Goal: Task Accomplishment & Management: Manage account settings

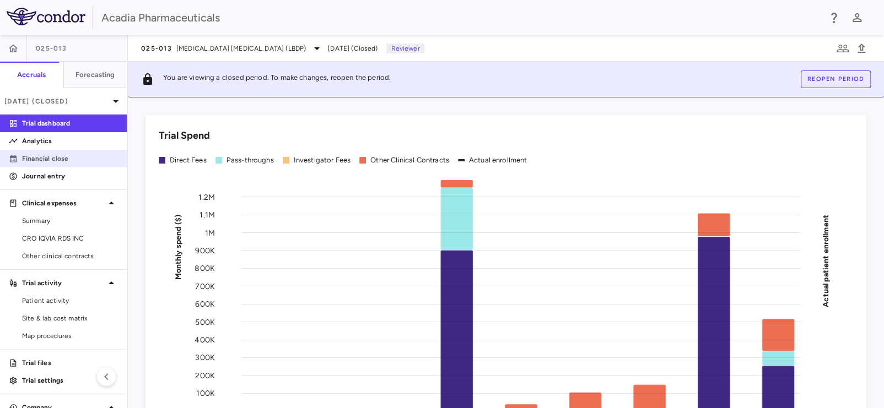
click at [46, 164] on link "Financial close" at bounding box center [63, 158] width 127 height 17
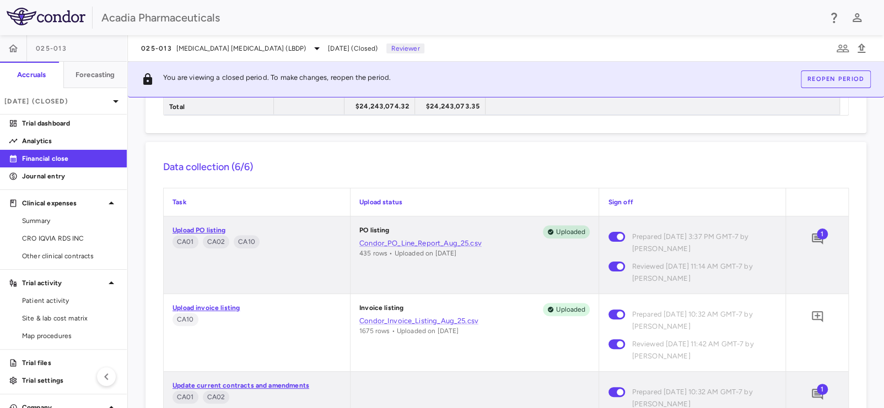
scroll to position [440, 0]
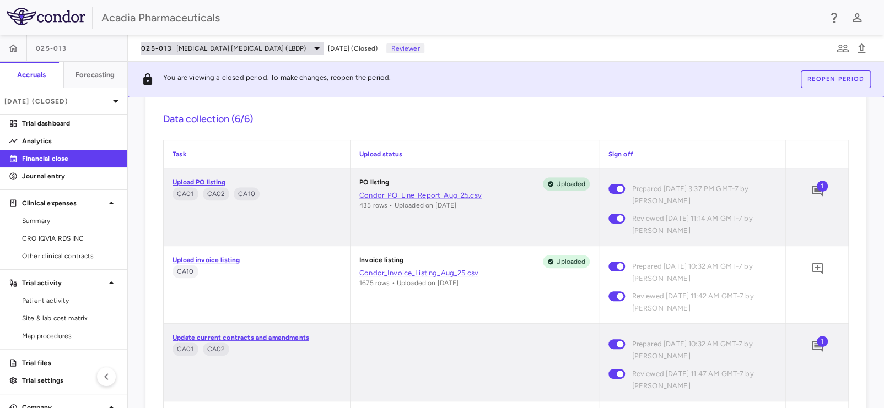
click at [214, 49] on span "[MEDICAL_DATA] [MEDICAL_DATA] (LBDP)" at bounding box center [240, 49] width 129 height 10
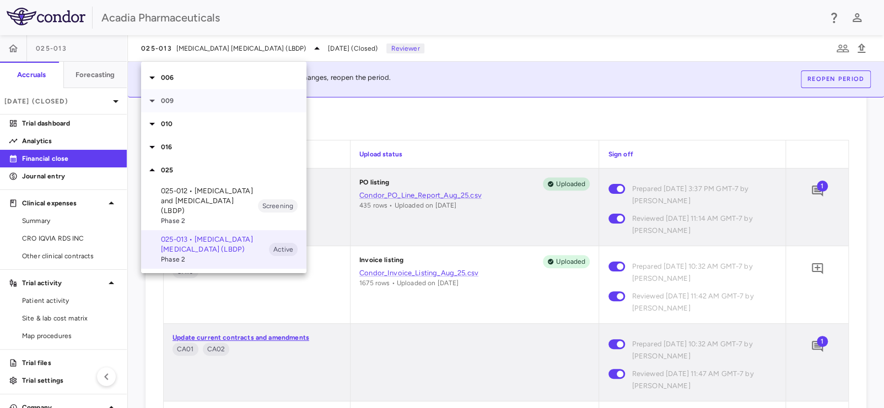
click at [153, 99] on icon at bounding box center [151, 100] width 13 height 13
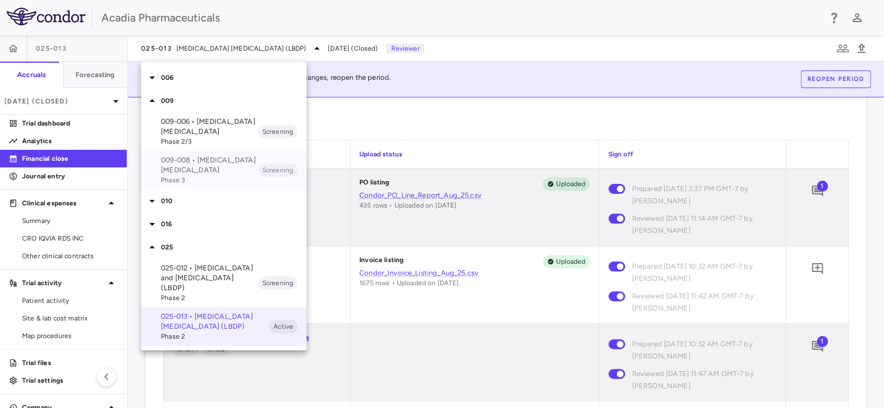
click at [192, 164] on p "009-008 • [MEDICAL_DATA] [MEDICAL_DATA]" at bounding box center [209, 165] width 97 height 20
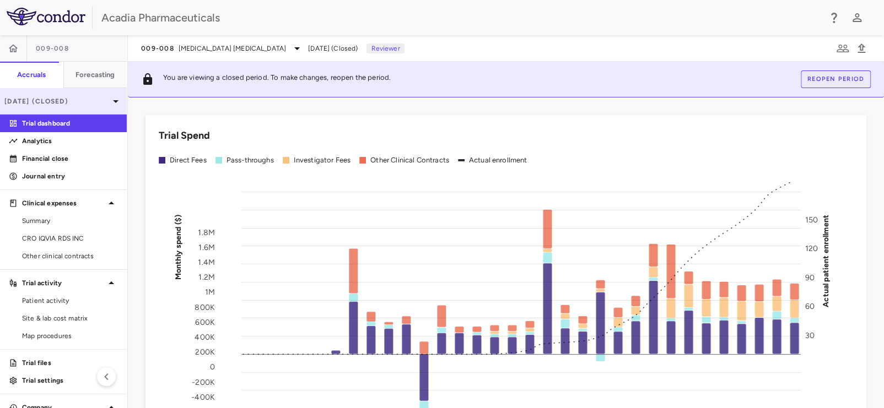
click at [73, 99] on p "[DATE] (Closed)" at bounding box center [56, 101] width 105 height 10
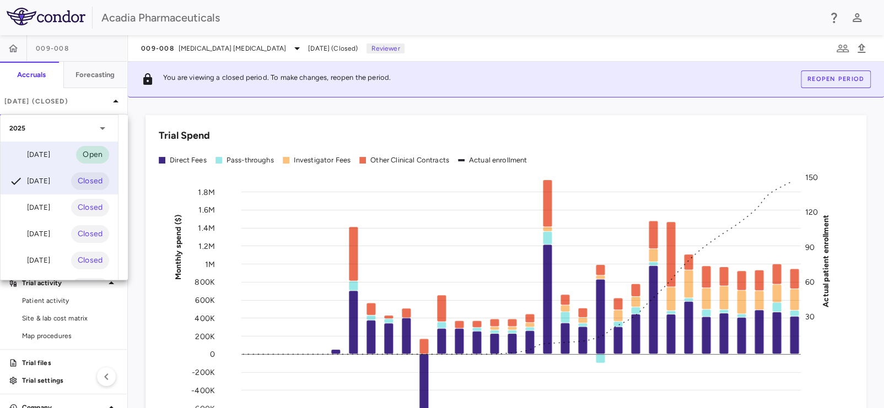
click at [60, 155] on div "[DATE] Open" at bounding box center [59, 155] width 117 height 26
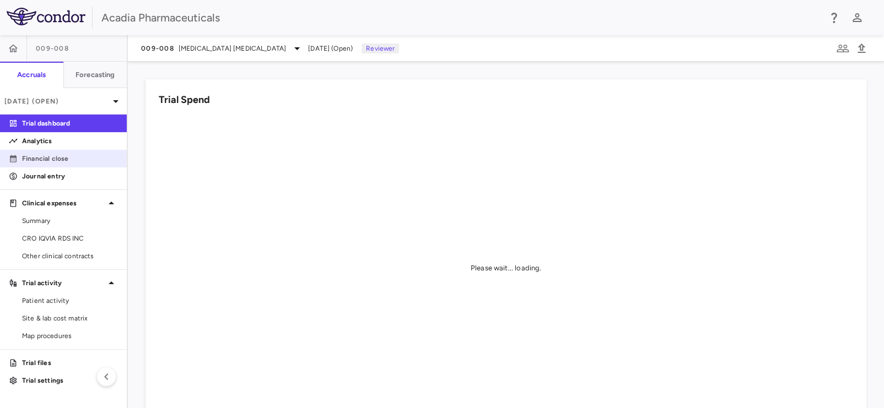
click at [80, 155] on p "Financial close" at bounding box center [70, 159] width 96 height 10
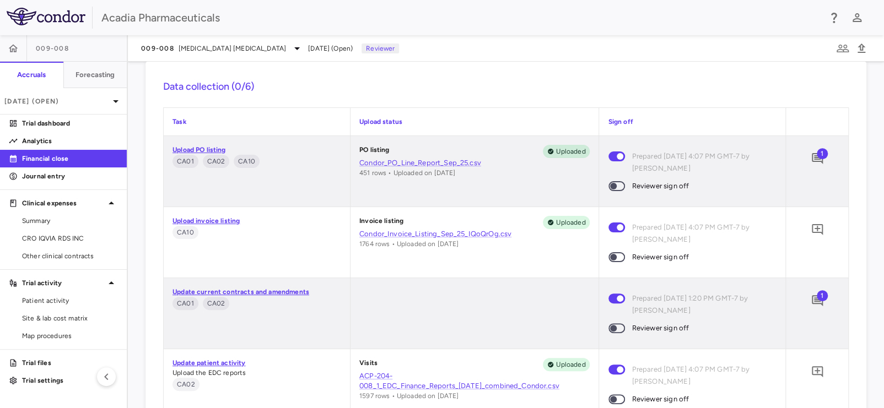
scroll to position [490, 0]
click at [810, 156] on icon "Add comment" at bounding box center [816, 158] width 13 height 13
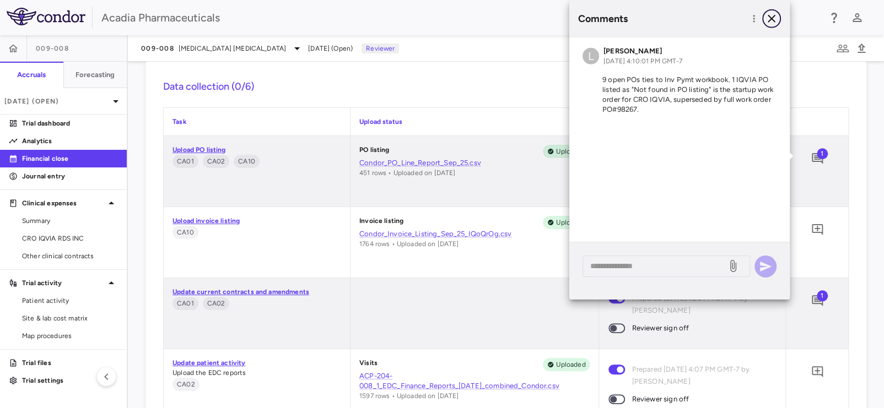
click at [774, 19] on icon "button" at bounding box center [771, 18] width 13 height 13
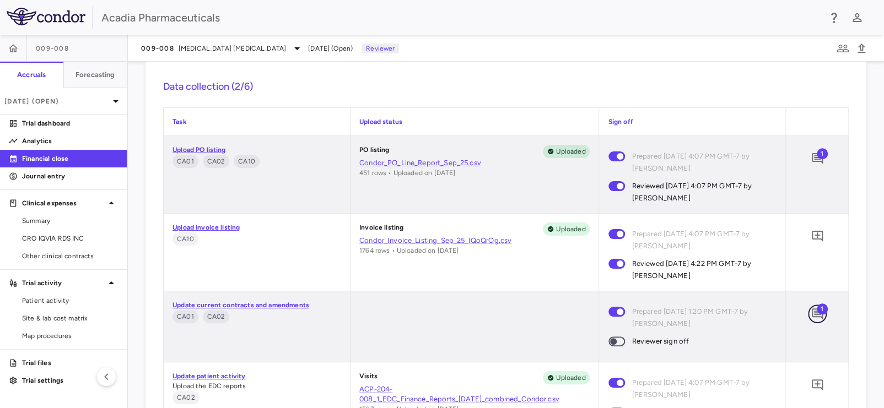
click at [812, 314] on span "1" at bounding box center [817, 314] width 19 height 19
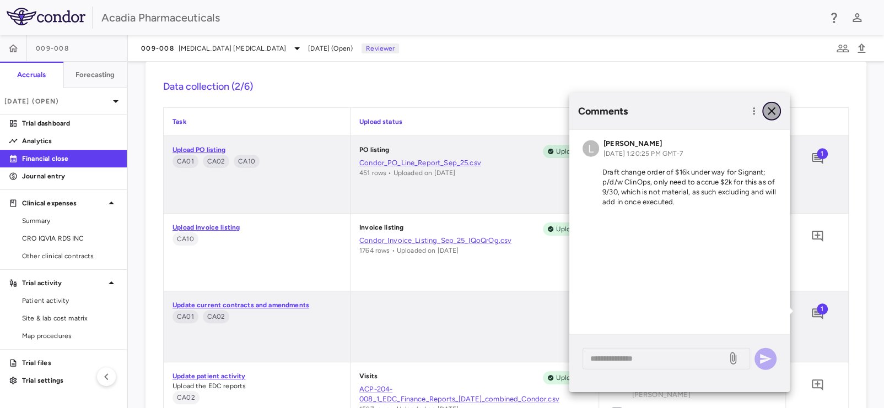
click at [769, 113] on icon "button" at bounding box center [771, 111] width 8 height 8
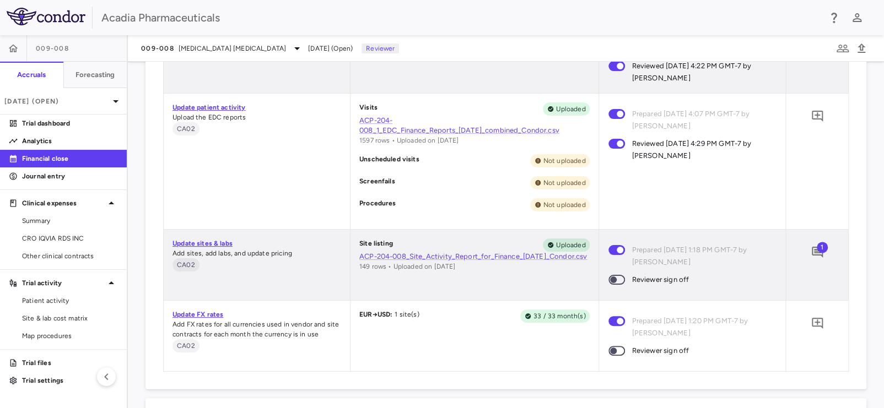
scroll to position [821, 0]
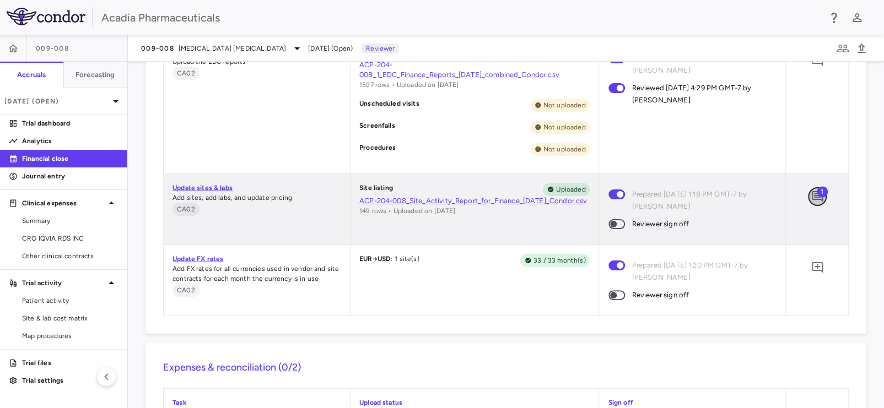
click at [810, 201] on icon "Add comment" at bounding box center [816, 196] width 13 height 13
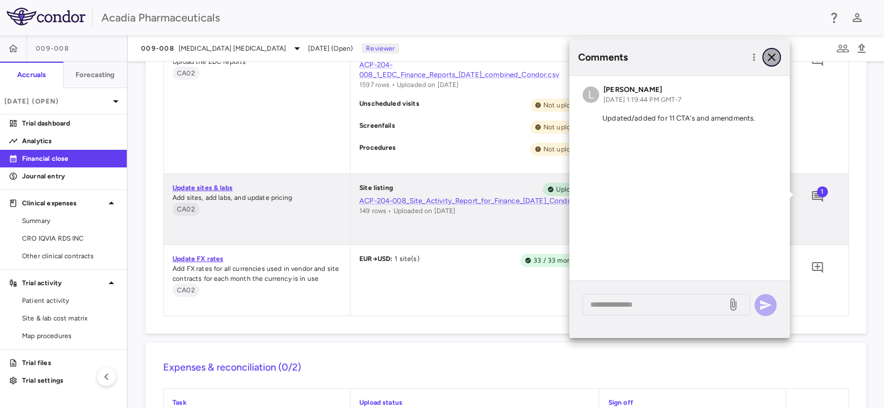
click at [772, 56] on icon "button" at bounding box center [771, 57] width 8 height 8
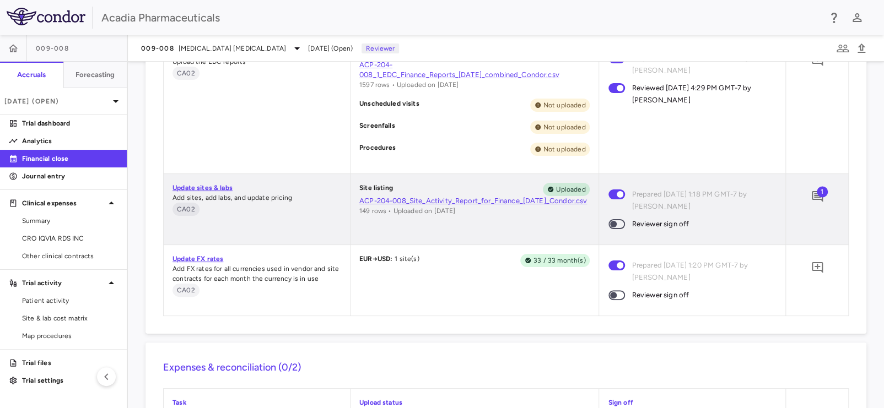
click at [618, 223] on span at bounding box center [616, 224] width 17 height 10
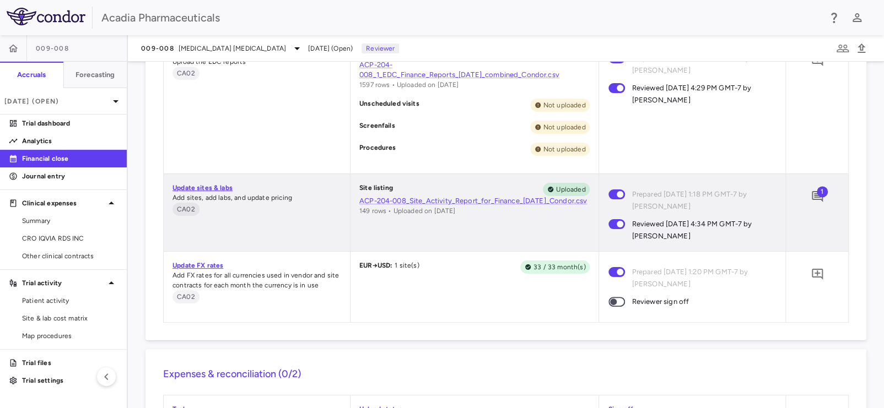
click at [817, 195] on span "1" at bounding box center [822, 191] width 11 height 11
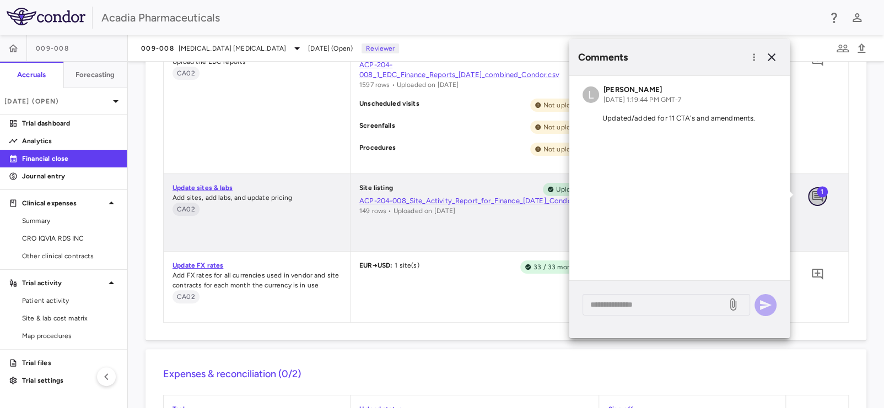
click at [810, 194] on icon "Add comment" at bounding box center [816, 196] width 13 height 13
click at [500, 295] on div "EUR → USD : 1 site(s) 33 / 33 month(s)" at bounding box center [474, 287] width 248 height 71
click at [771, 56] on icon "button" at bounding box center [771, 57] width 13 height 13
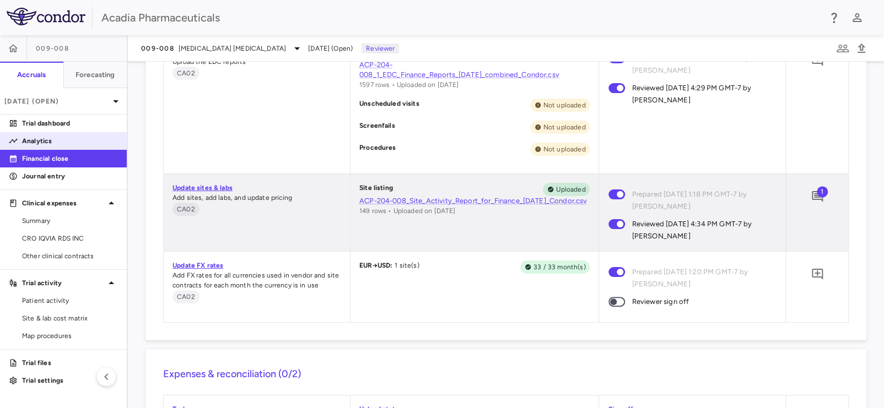
click at [63, 145] on p "Analytics" at bounding box center [70, 141] width 96 height 10
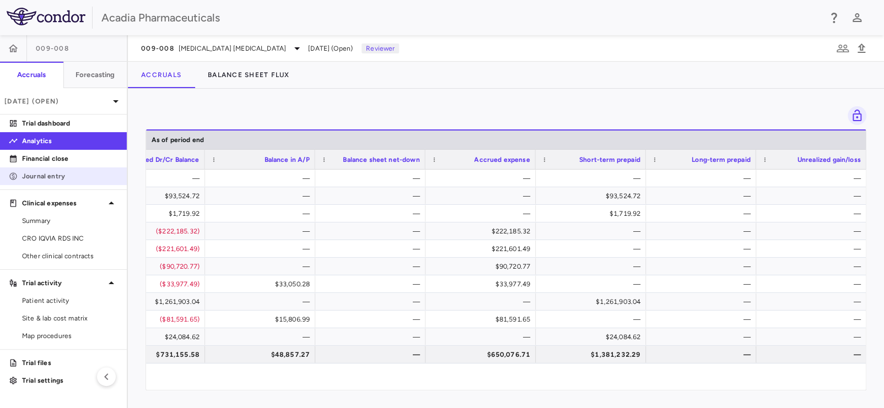
click at [53, 177] on p "Journal entry" at bounding box center [70, 176] width 96 height 10
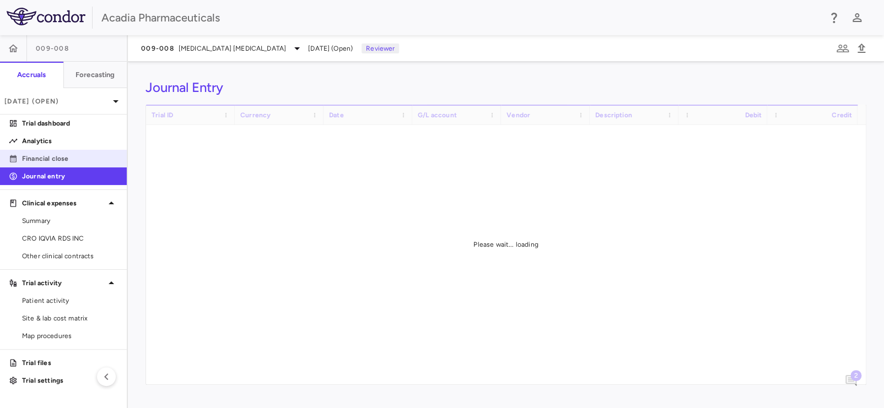
click at [50, 154] on p "Financial close" at bounding box center [70, 159] width 96 height 10
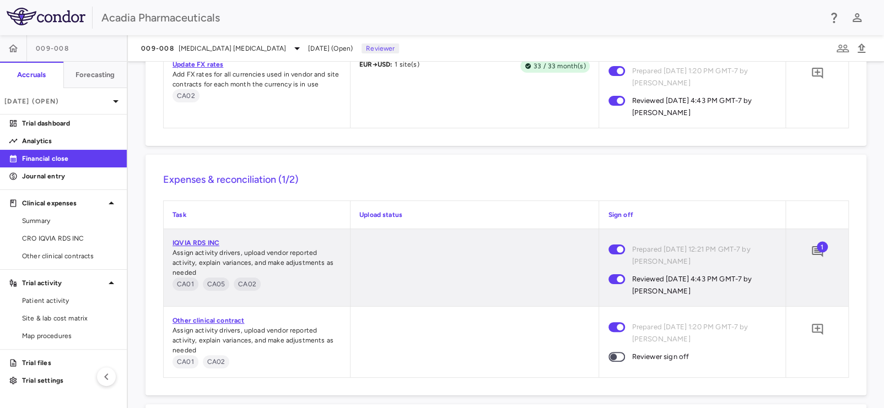
scroll to position [1061, 0]
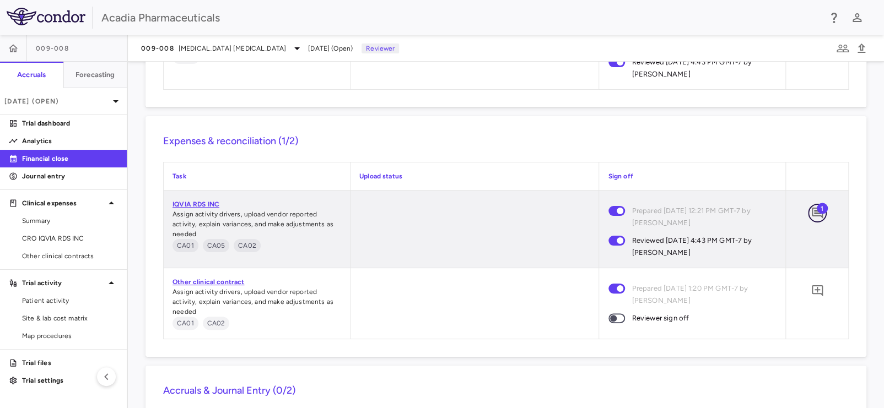
click at [812, 213] on icon "Add comment" at bounding box center [817, 213] width 11 height 11
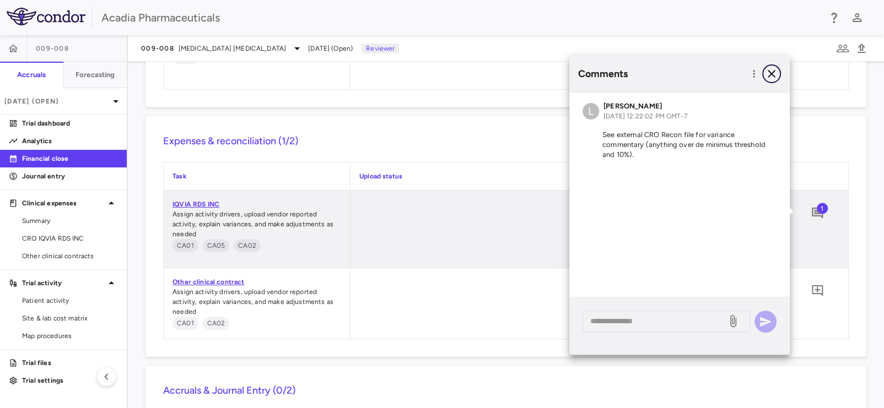
click at [769, 72] on icon "button" at bounding box center [771, 74] width 8 height 8
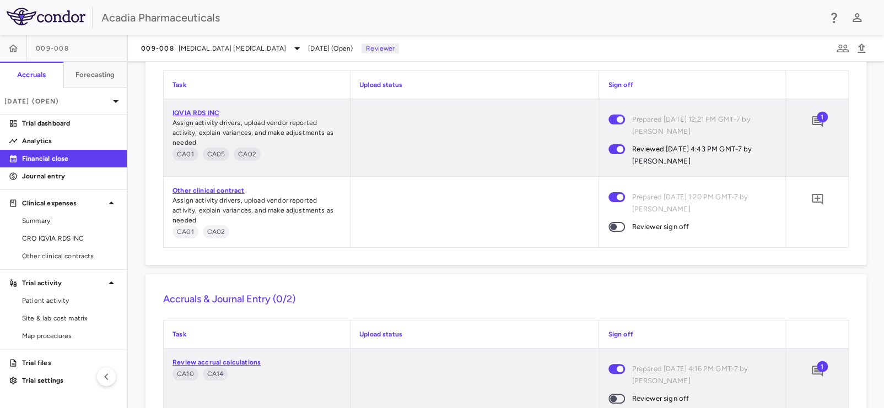
scroll to position [1225, 0]
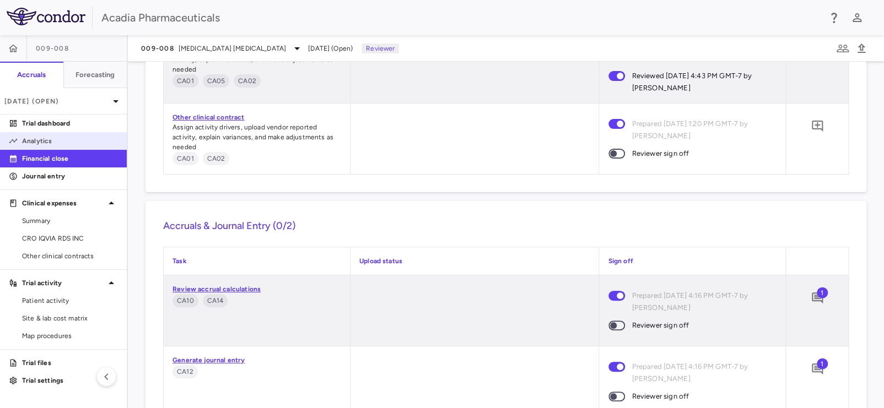
click at [48, 140] on p "Analytics" at bounding box center [70, 141] width 96 height 10
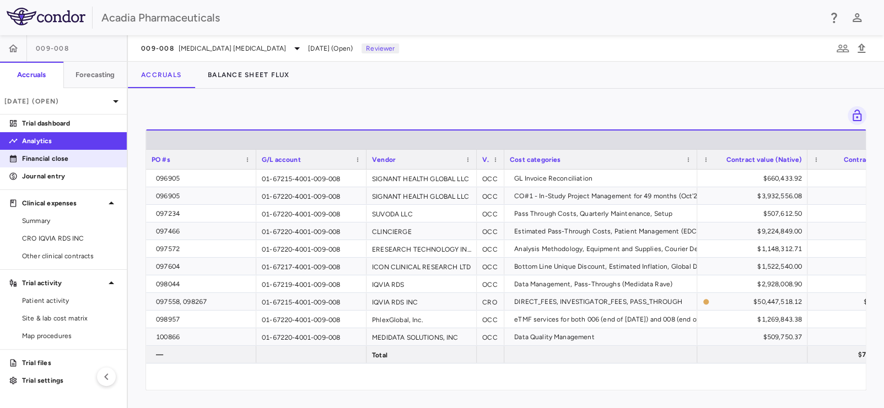
click at [27, 153] on link "Financial close" at bounding box center [63, 158] width 127 height 17
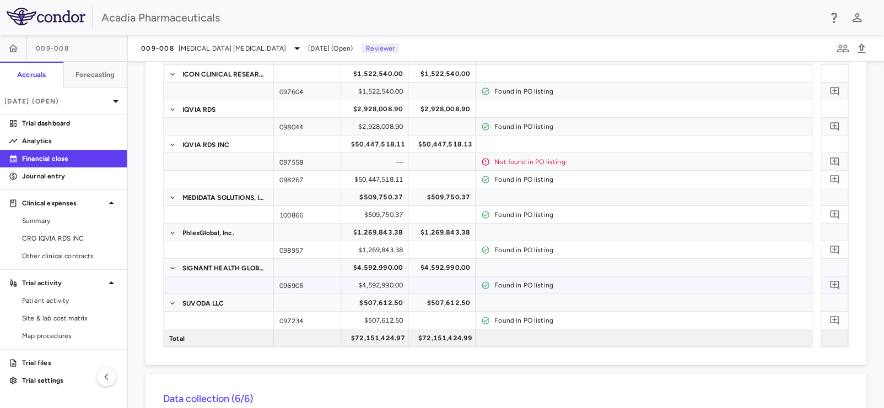
scroll to position [275, 0]
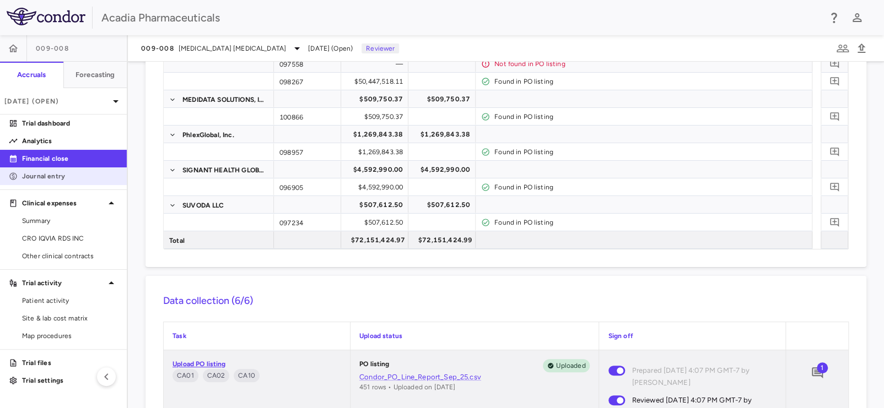
click at [47, 178] on p "Journal entry" at bounding box center [70, 176] width 96 height 10
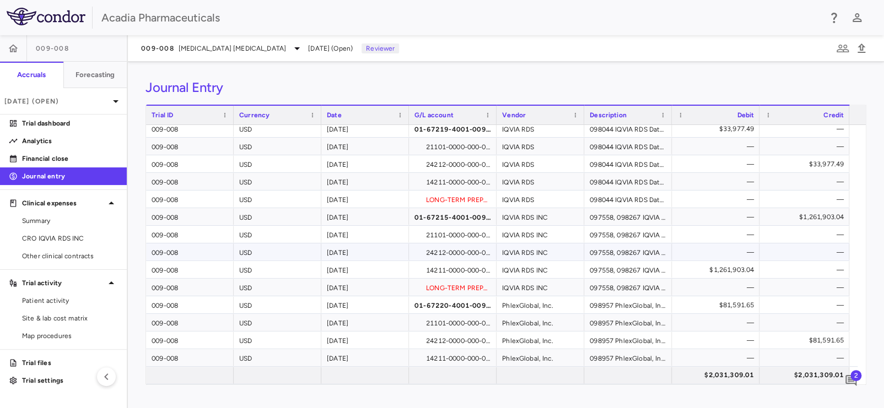
scroll to position [606, 0]
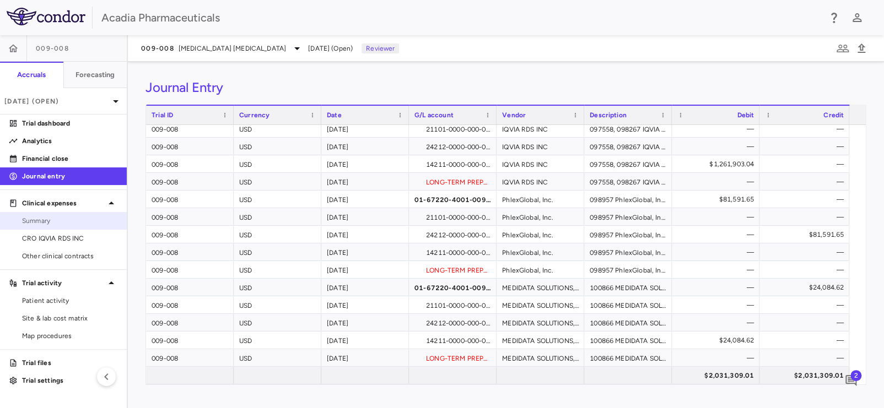
click at [41, 218] on span "Summary" at bounding box center [70, 221] width 96 height 10
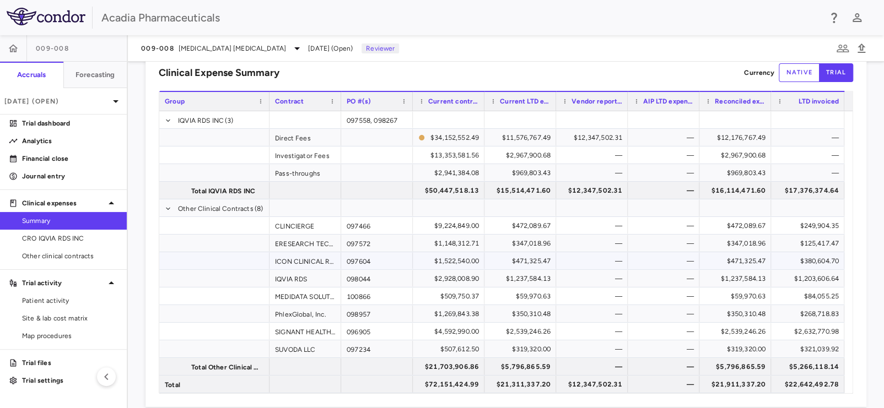
scroll to position [45, 0]
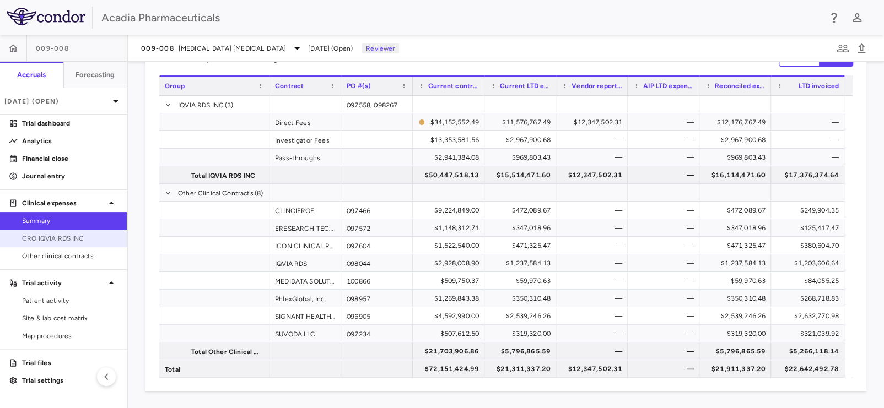
click at [77, 237] on span "CRO IQVIA RDS INC" at bounding box center [70, 239] width 96 height 10
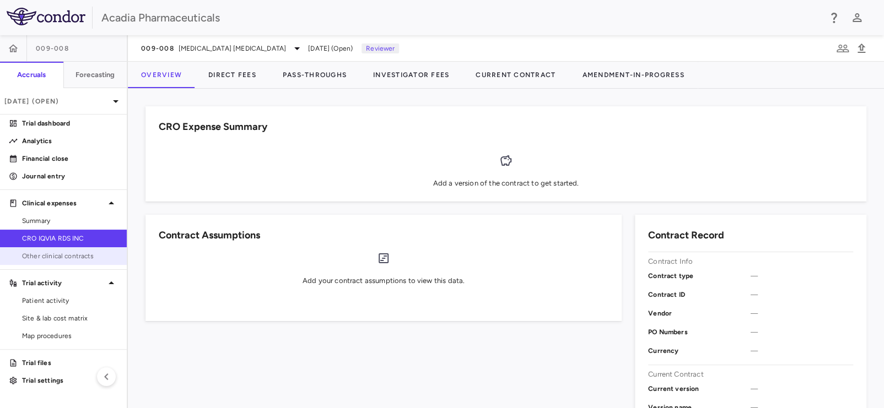
click at [53, 256] on span "Other clinical contracts" at bounding box center [70, 256] width 96 height 10
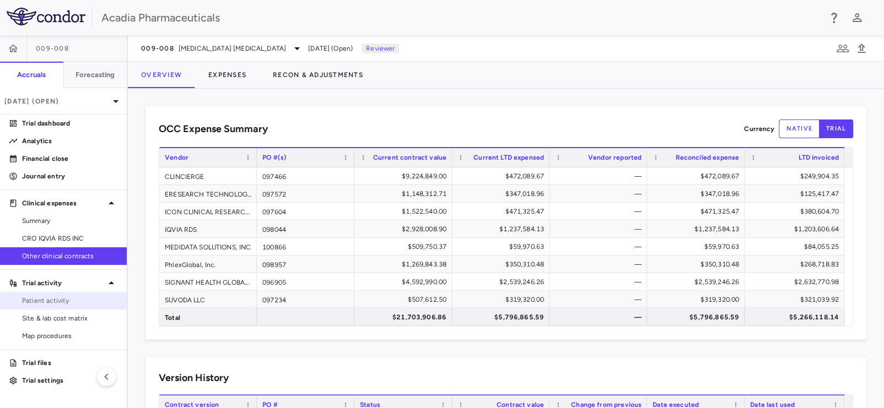
click at [39, 300] on span "Patient activity" at bounding box center [70, 301] width 96 height 10
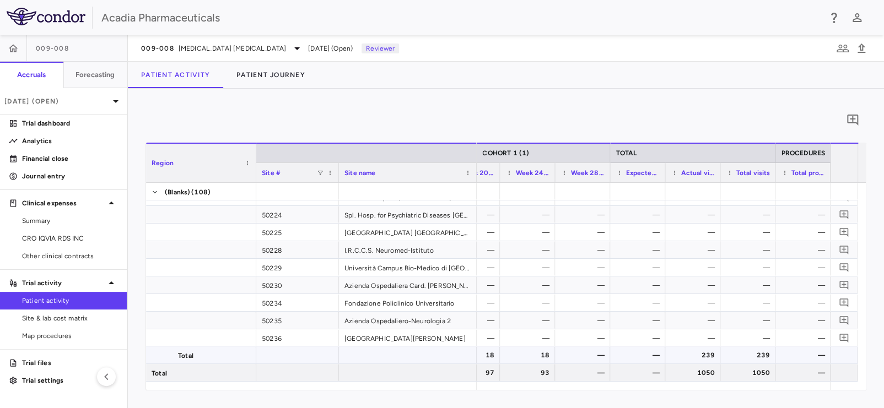
scroll to position [2316, 0]
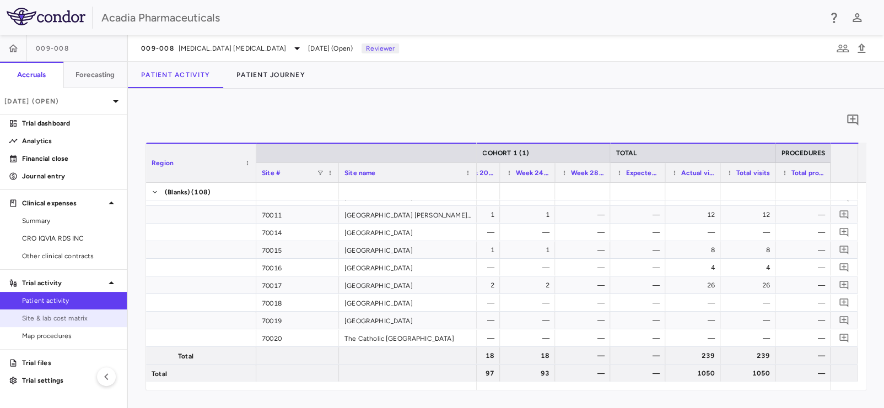
click at [70, 320] on span "Site & lab cost matrix" at bounding box center [70, 319] width 96 height 10
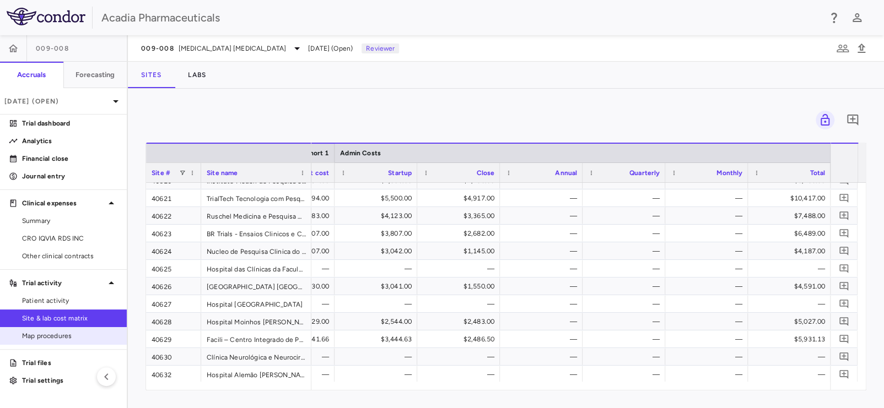
click at [58, 335] on span "Map procedures" at bounding box center [70, 336] width 96 height 10
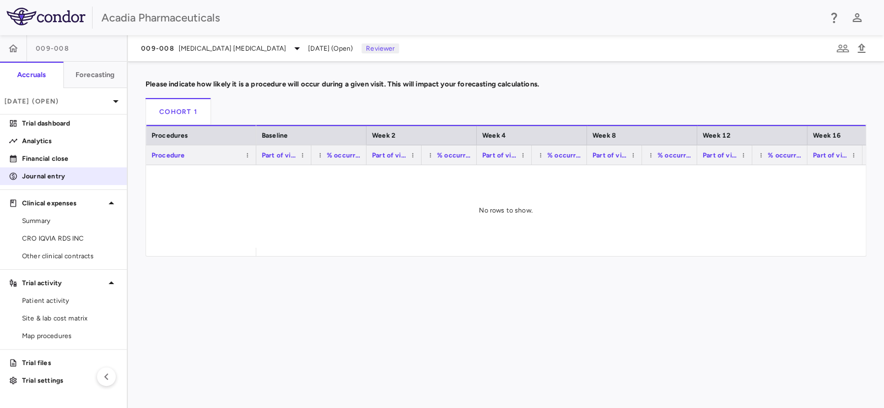
click at [36, 173] on p "Journal entry" at bounding box center [70, 176] width 96 height 10
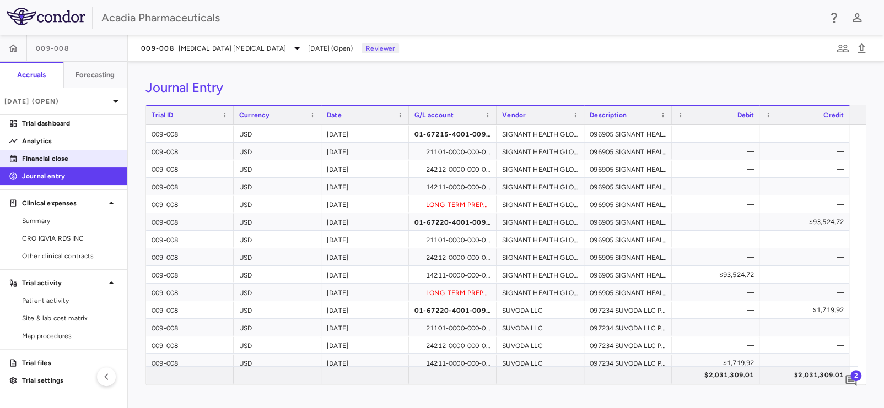
click at [53, 160] on p "Financial close" at bounding box center [70, 159] width 96 height 10
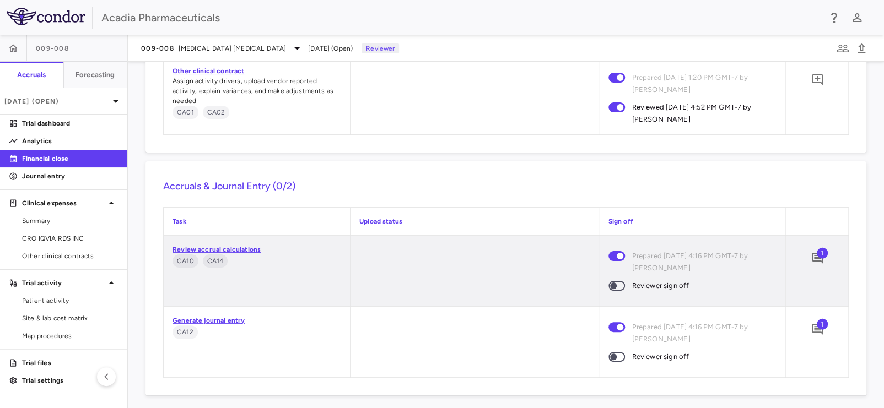
scroll to position [1276, 0]
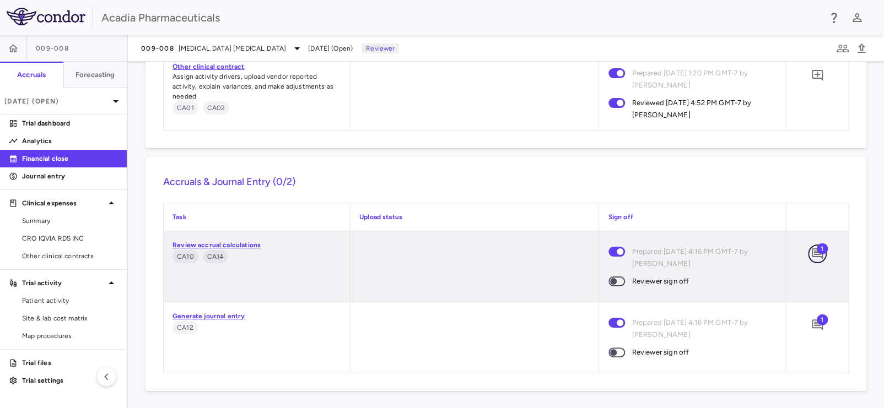
click at [812, 248] on icon "Add comment" at bounding box center [817, 253] width 11 height 11
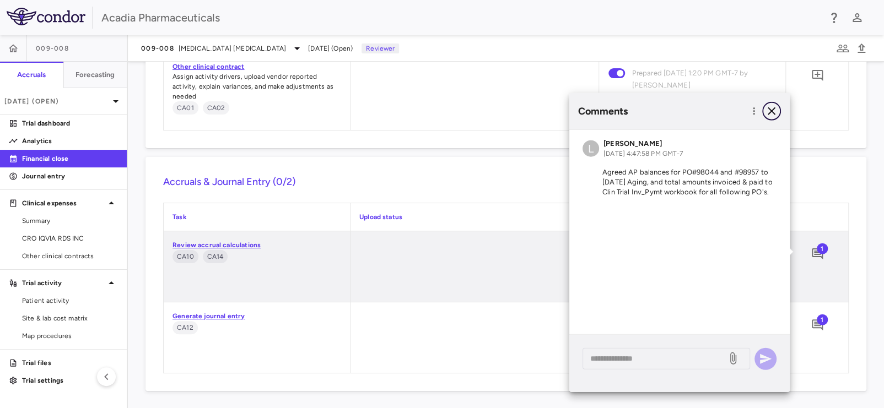
click at [772, 109] on icon "button" at bounding box center [771, 111] width 13 height 13
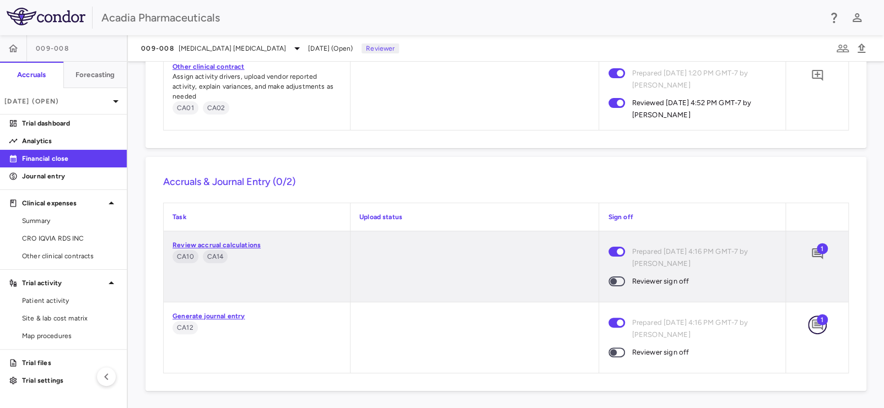
click at [812, 324] on icon "Add comment" at bounding box center [817, 325] width 11 height 11
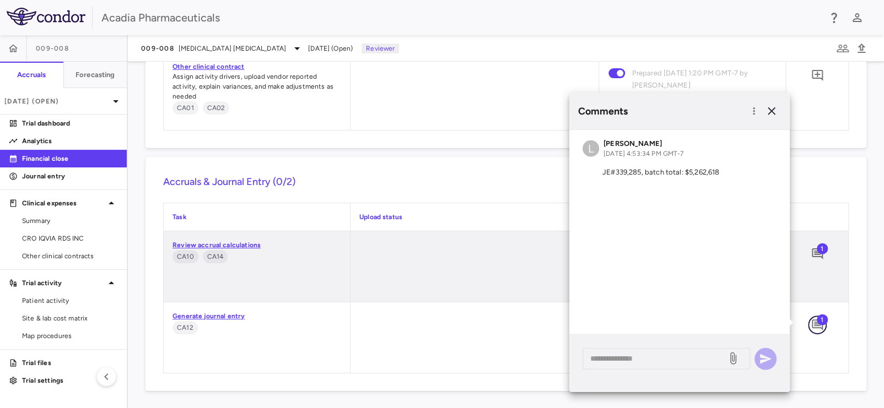
click at [812, 324] on icon "Add comment" at bounding box center [817, 325] width 11 height 11
click at [39, 172] on p "Journal entry" at bounding box center [70, 176] width 96 height 10
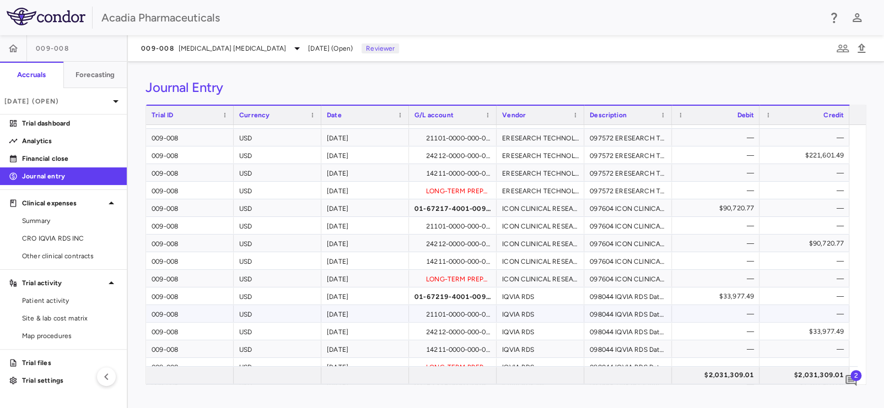
scroll to position [394, 0]
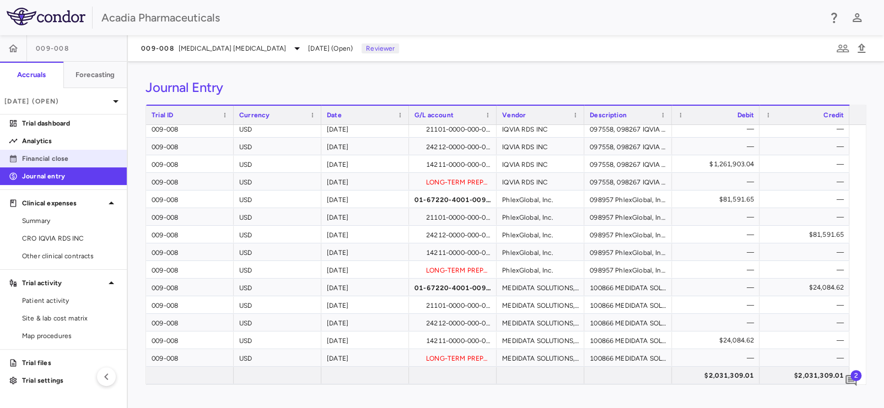
click at [72, 156] on p "Financial close" at bounding box center [70, 159] width 96 height 10
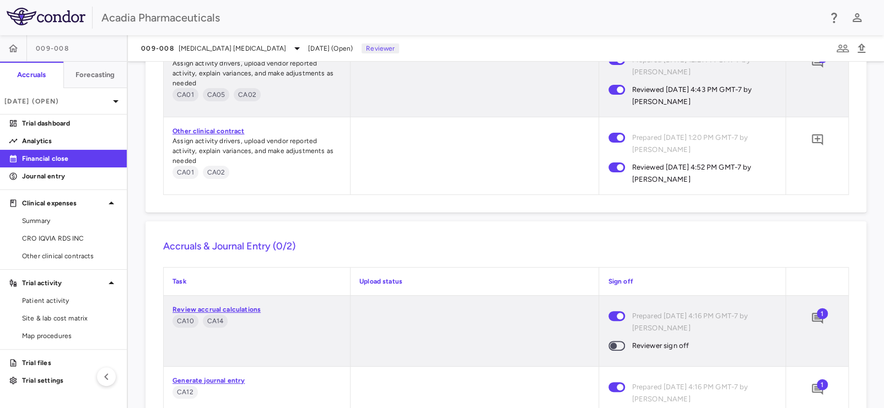
scroll to position [1276, 0]
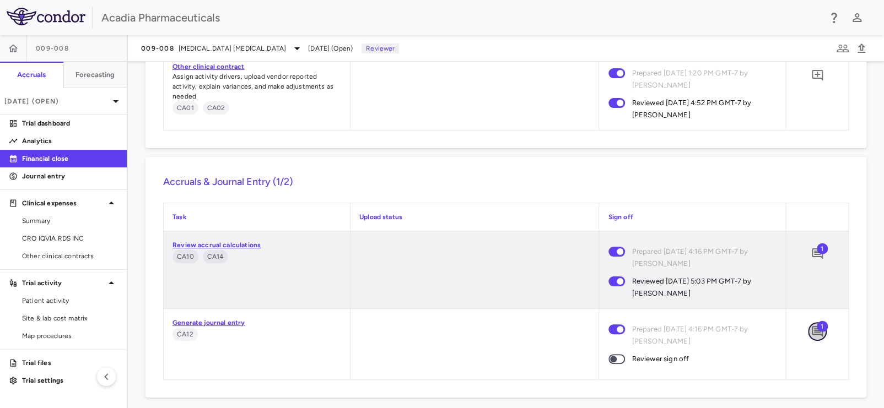
click at [810, 328] on icon "Add comment" at bounding box center [816, 331] width 13 height 13
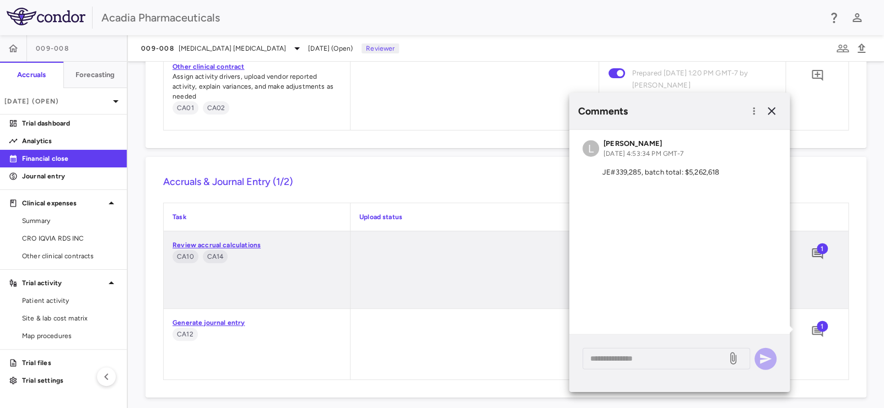
click at [761, 356] on div "* ​" at bounding box center [679, 359] width 194 height 22
click at [467, 245] on div at bounding box center [474, 269] width 248 height 77
click at [429, 249] on div at bounding box center [474, 269] width 248 height 77
click at [812, 256] on icon "Add comment" at bounding box center [817, 253] width 11 height 11
click at [813, 334] on icon "Add comment" at bounding box center [817, 331] width 11 height 11
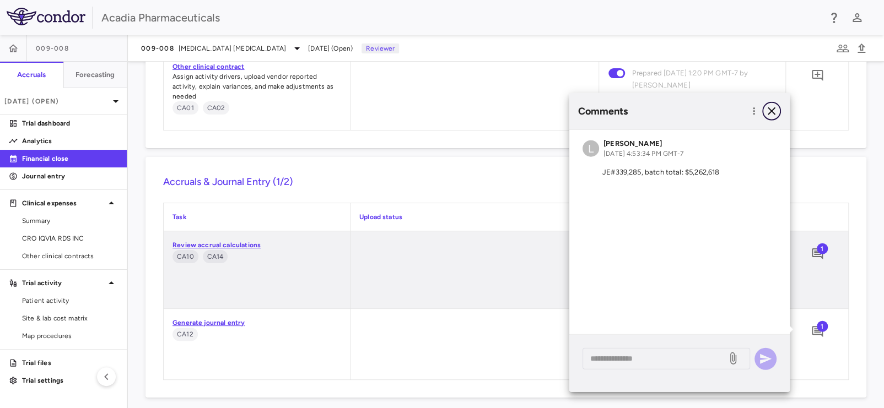
click at [771, 111] on icon "button" at bounding box center [771, 111] width 8 height 8
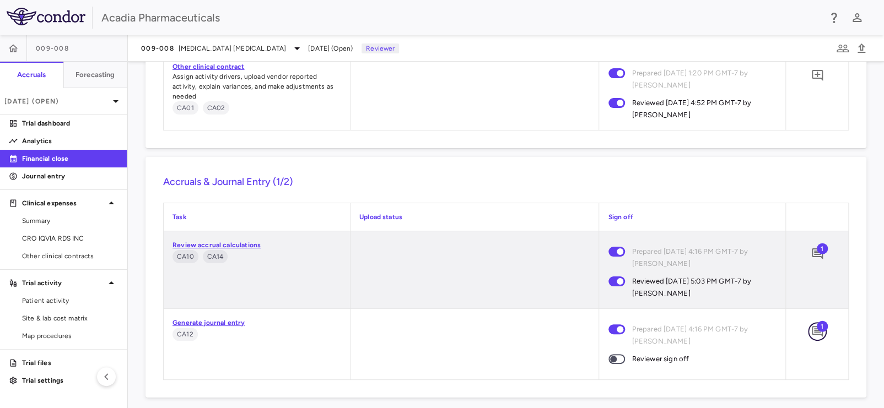
click at [810, 331] on icon "Add comment" at bounding box center [816, 331] width 13 height 13
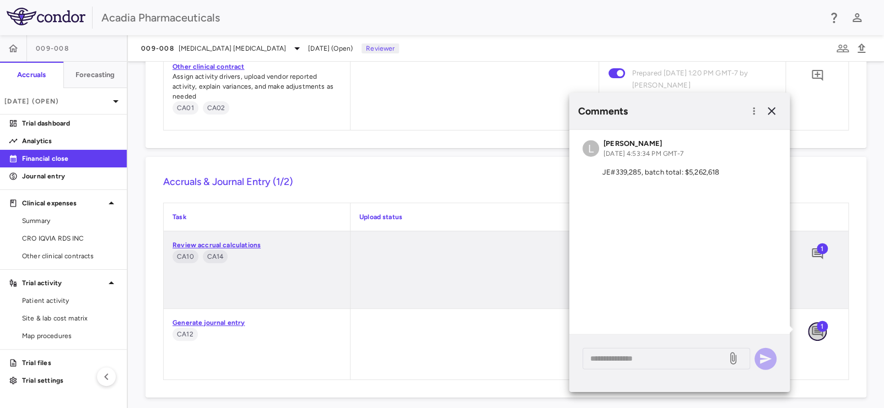
click at [810, 331] on icon "Add comment" at bounding box center [816, 331] width 13 height 13
click at [770, 111] on icon "button" at bounding box center [771, 111] width 8 height 8
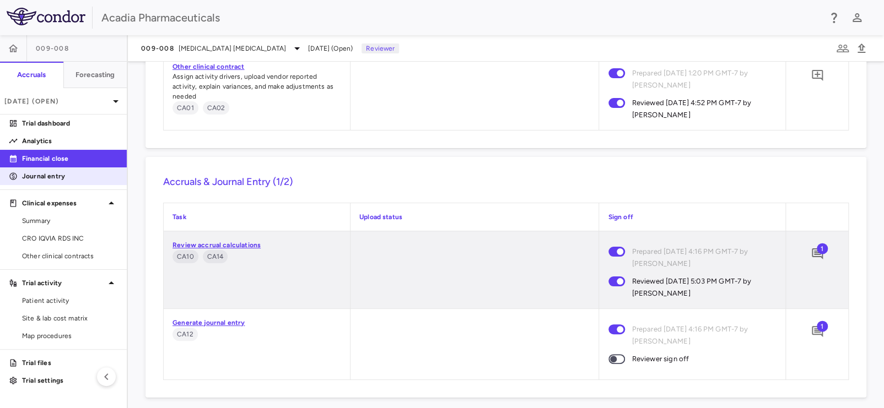
click at [50, 172] on p "Journal entry" at bounding box center [70, 176] width 96 height 10
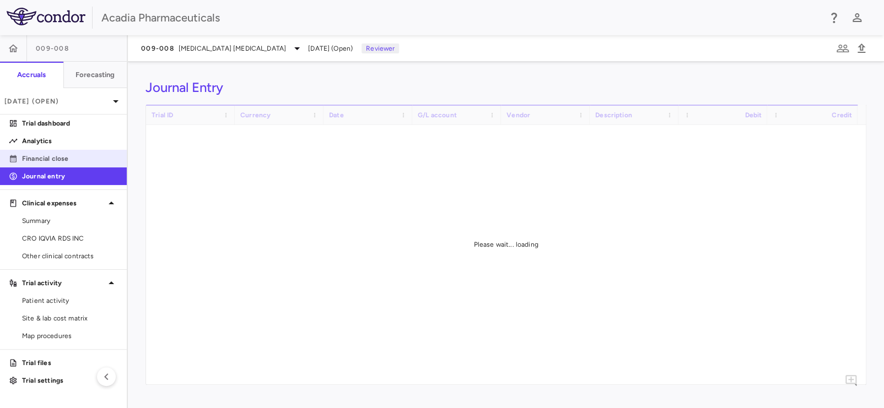
click at [64, 153] on link "Financial close" at bounding box center [63, 158] width 127 height 17
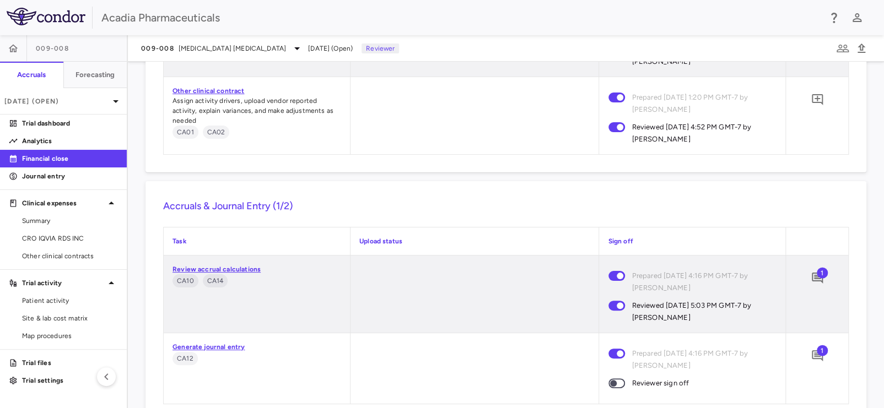
scroll to position [1283, 0]
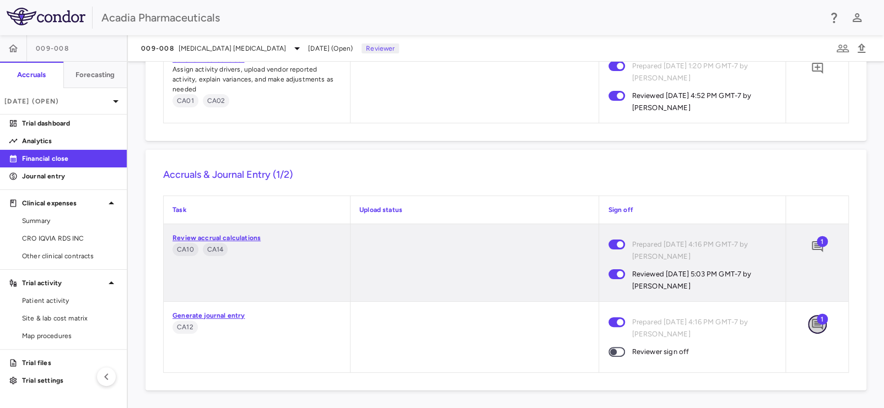
click at [812, 326] on icon "Add comment" at bounding box center [817, 324] width 11 height 11
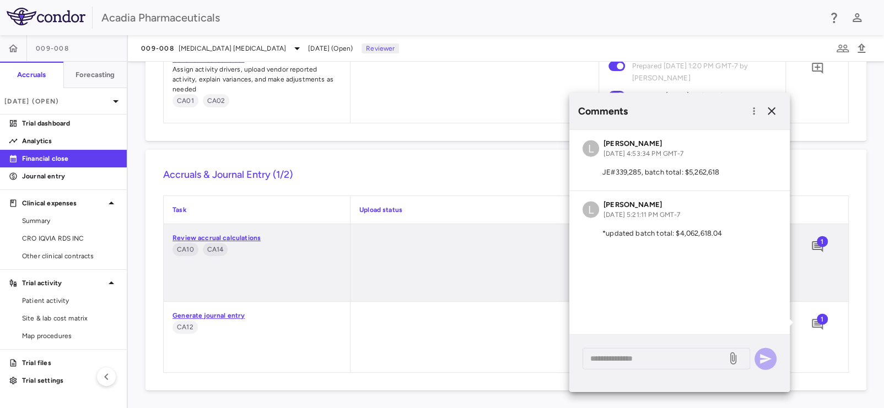
click at [469, 342] on div at bounding box center [474, 337] width 248 height 71
click at [775, 110] on icon "button" at bounding box center [771, 111] width 13 height 13
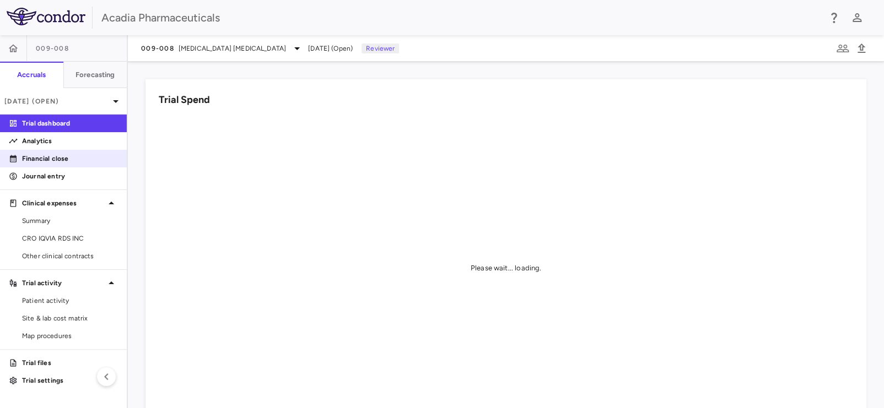
click at [59, 157] on p "Financial close" at bounding box center [70, 159] width 96 height 10
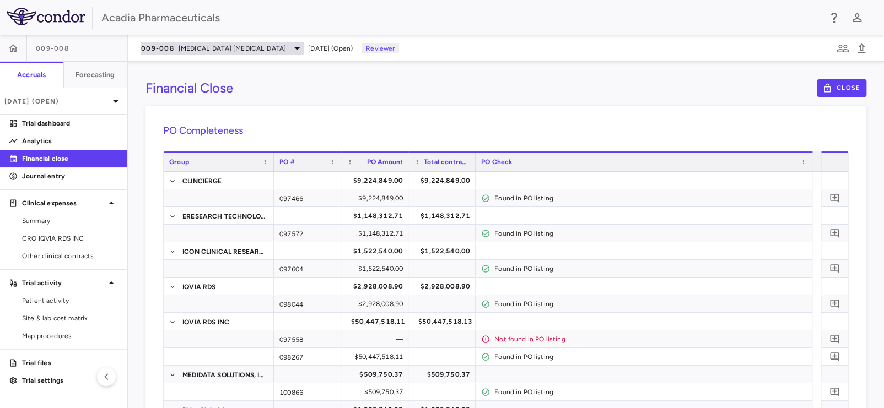
click at [192, 46] on span "[MEDICAL_DATA] [MEDICAL_DATA]" at bounding box center [232, 49] width 107 height 10
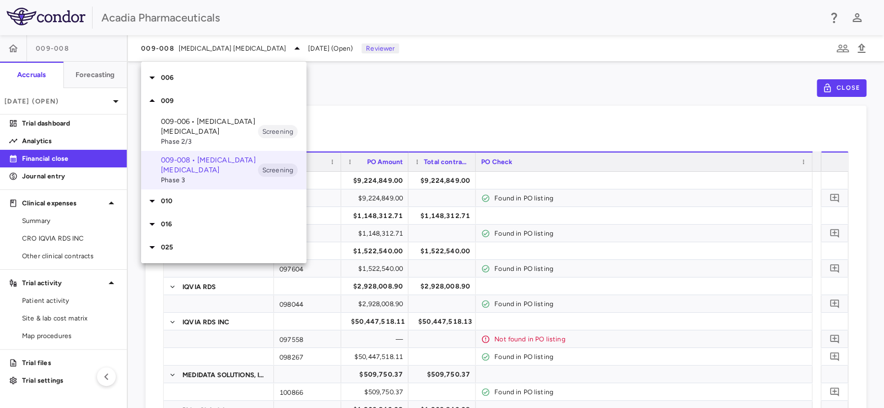
click at [189, 128] on p "009-006 • [MEDICAL_DATA] [MEDICAL_DATA]" at bounding box center [209, 127] width 97 height 20
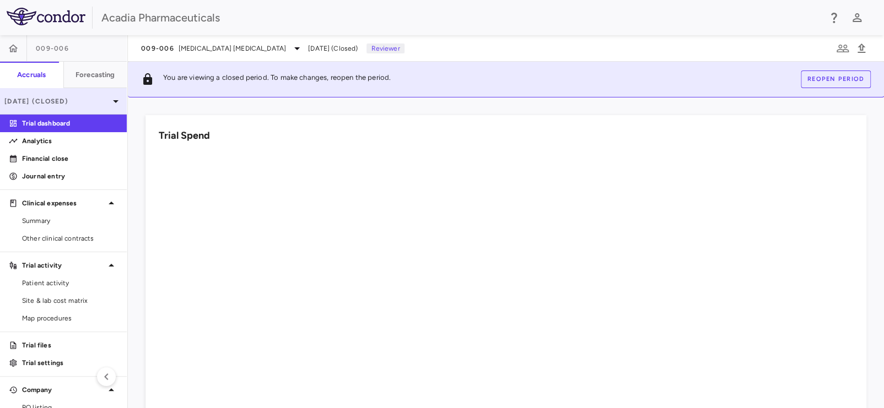
click at [82, 101] on p "[DATE] (Closed)" at bounding box center [56, 101] width 105 height 10
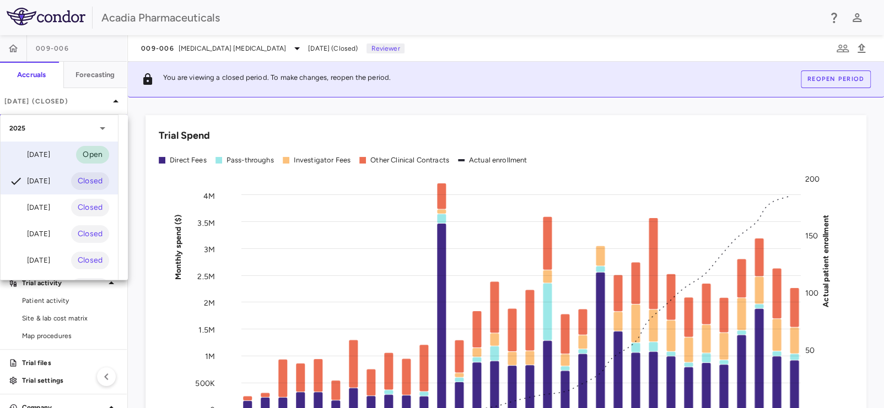
click at [60, 153] on div "[DATE] Open" at bounding box center [59, 155] width 117 height 26
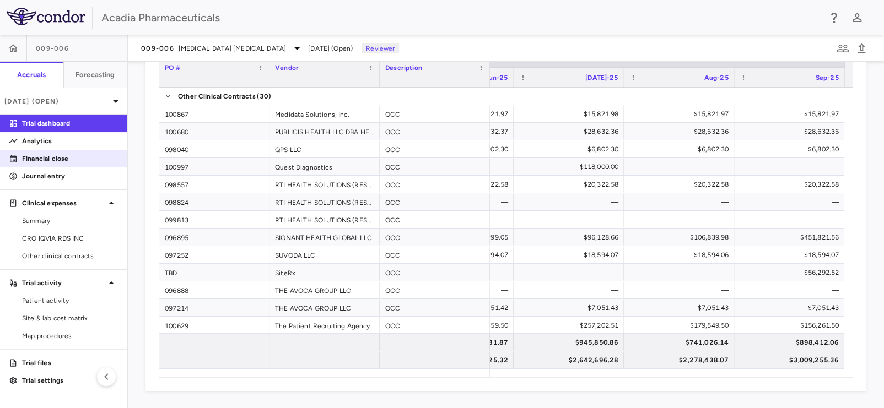
click at [48, 159] on p "Financial close" at bounding box center [70, 159] width 96 height 10
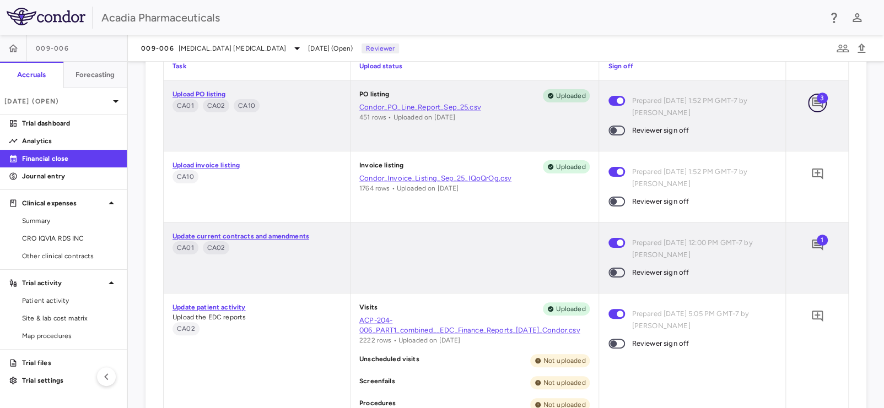
click at [813, 103] on icon "Add comment" at bounding box center [816, 102] width 13 height 13
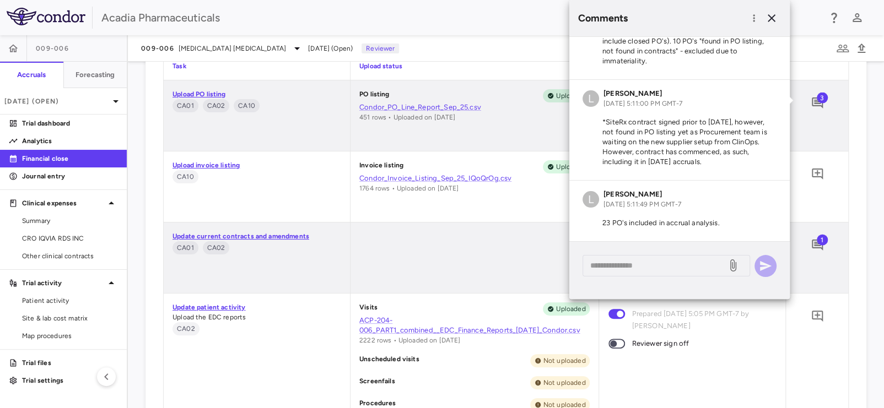
click at [545, 121] on div "PO listing Uploaded Condor_PO_Line_Report_Sep_25.csv 451 rows • Uploaded on 10/…" at bounding box center [474, 105] width 231 height 33
click at [774, 23] on icon "button" at bounding box center [771, 18] width 13 height 13
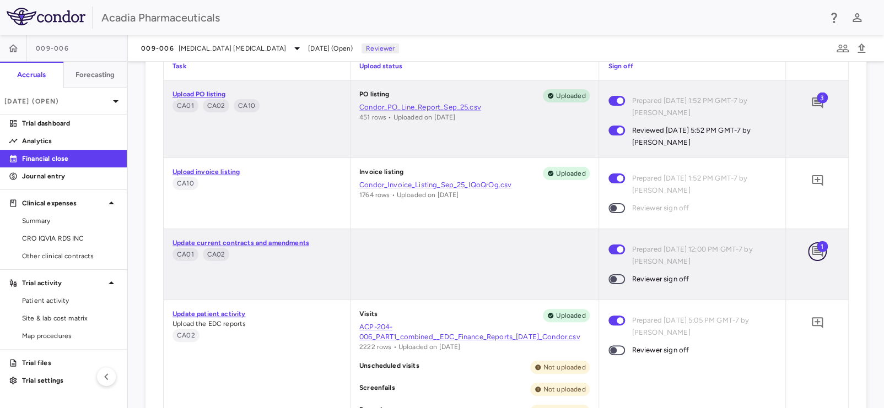
click at [810, 249] on icon "Add comment" at bounding box center [816, 251] width 13 height 13
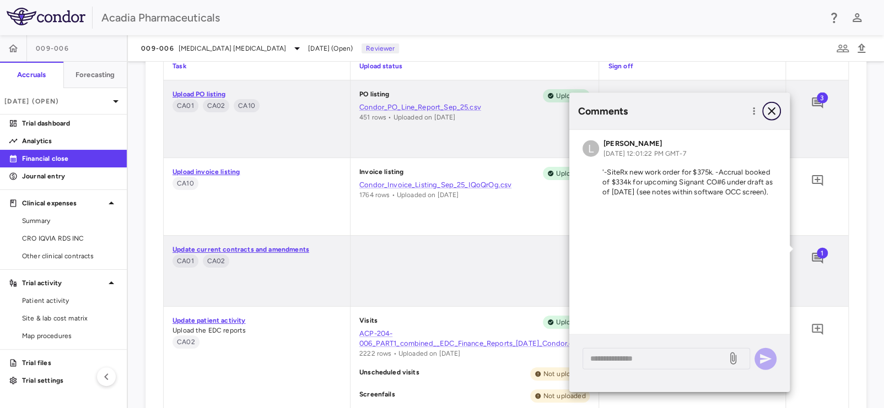
click at [772, 109] on icon "button" at bounding box center [771, 111] width 13 height 13
